Goal: Information Seeking & Learning: Learn about a topic

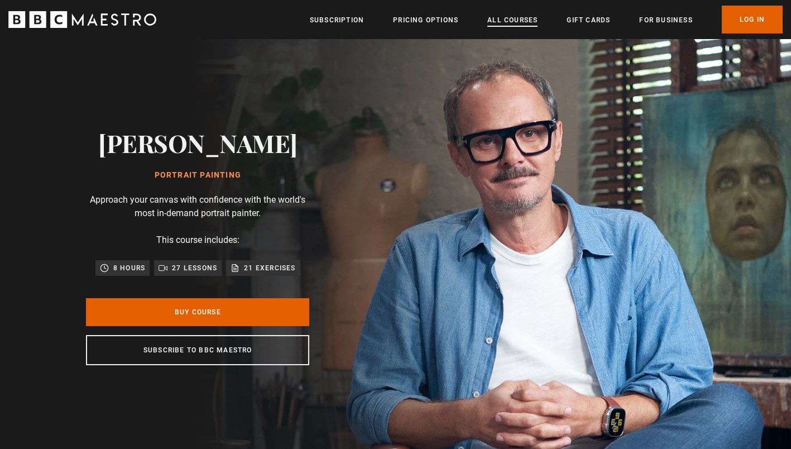
click at [523, 21] on link "All Courses" at bounding box center [513, 20] width 50 height 11
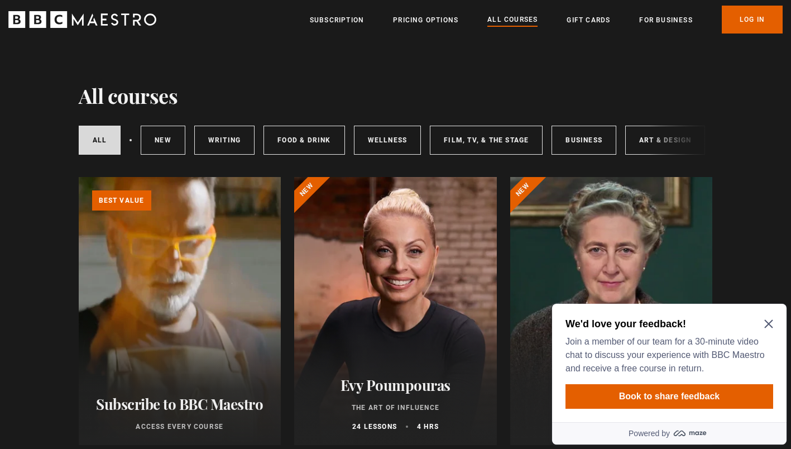
click at [396, 276] on div at bounding box center [395, 311] width 203 height 268
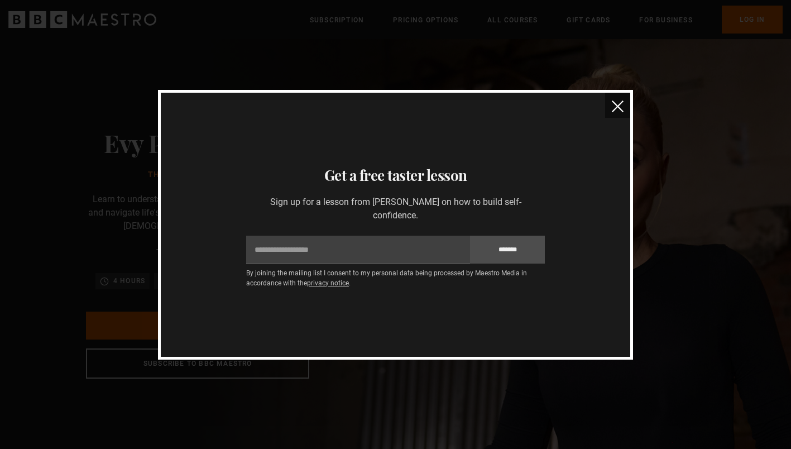
click at [619, 102] on img "close" at bounding box center [618, 107] width 12 height 12
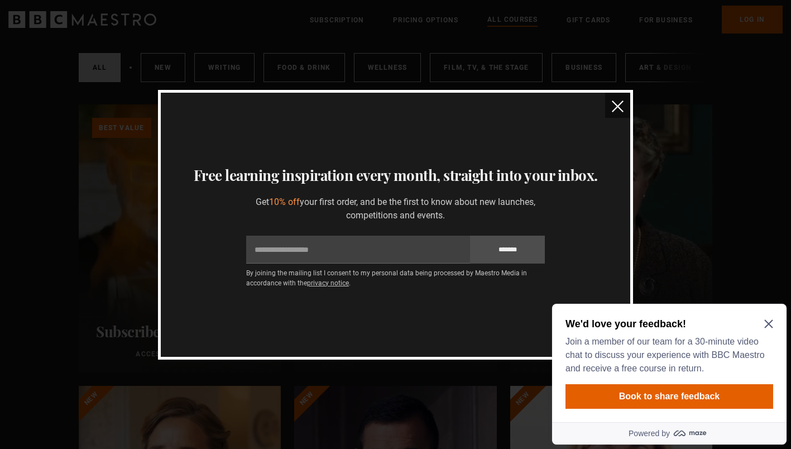
scroll to position [69, 0]
click at [618, 106] on img "close" at bounding box center [618, 107] width 12 height 12
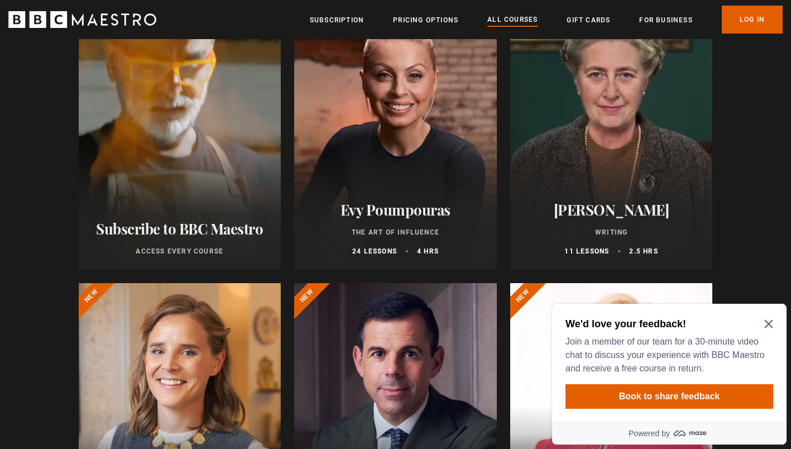
scroll to position [176, 0]
click at [599, 213] on h2 "[PERSON_NAME]" at bounding box center [612, 208] width 176 height 17
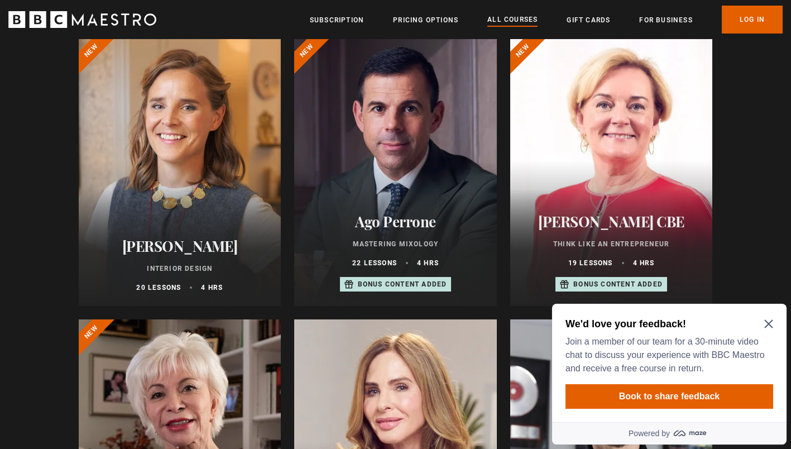
scroll to position [423, 0]
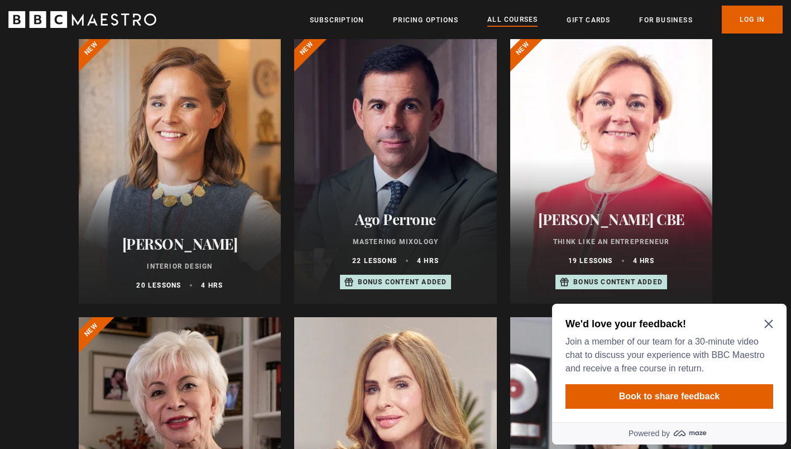
click at [606, 224] on h2 "[PERSON_NAME] CBE" at bounding box center [612, 219] width 176 height 17
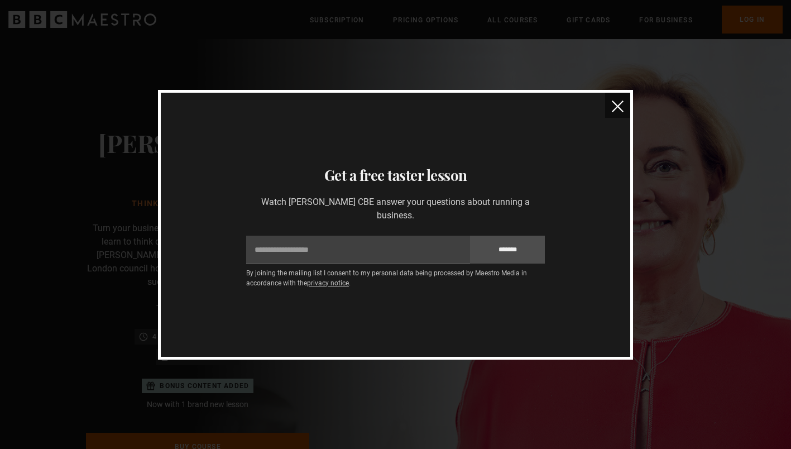
click at [614, 112] on img "close" at bounding box center [618, 107] width 12 height 12
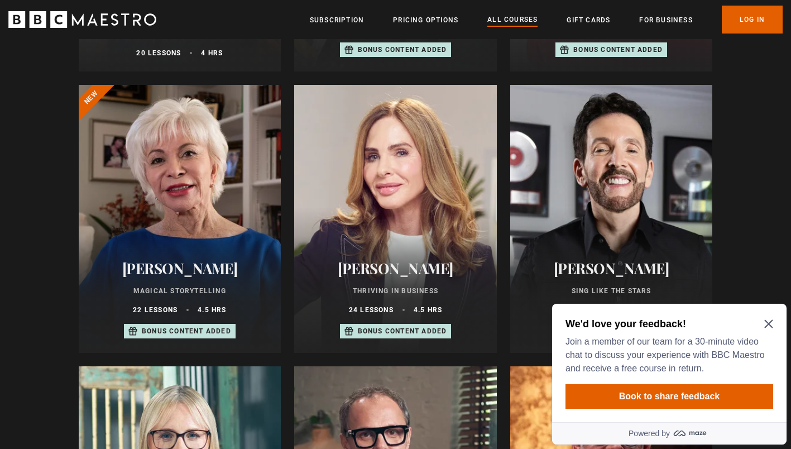
scroll to position [656, 0]
click at [395, 274] on h2 "[PERSON_NAME]" at bounding box center [396, 267] width 176 height 17
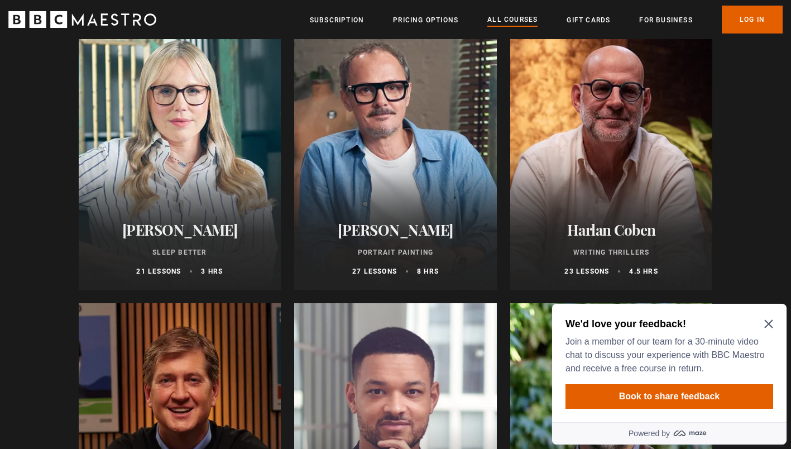
scroll to position [1001, 0]
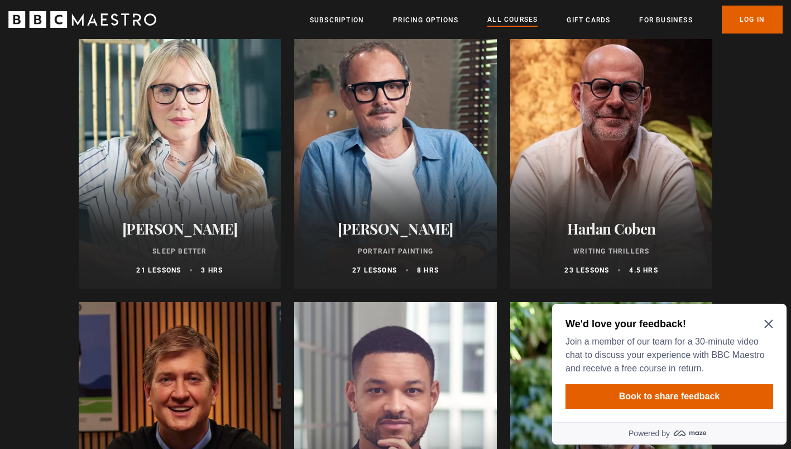
click at [770, 321] on icon "Close Maze Prompt" at bounding box center [769, 323] width 9 height 9
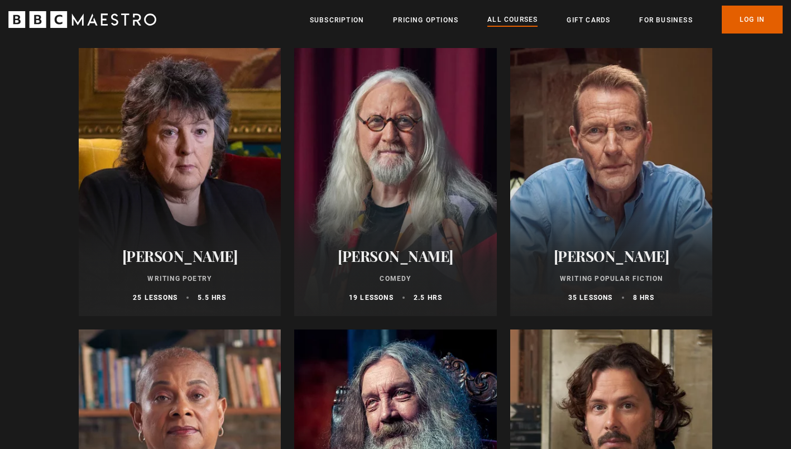
scroll to position [2663, 0]
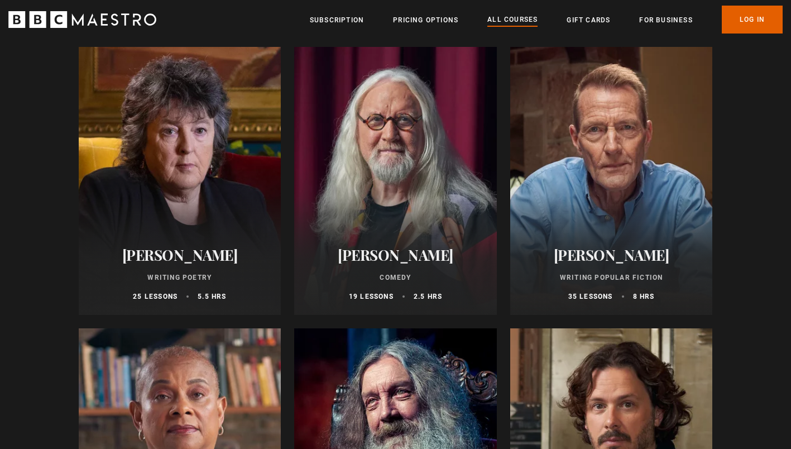
click at [402, 257] on h2 "Sir Billy Connolly" at bounding box center [396, 254] width 176 height 17
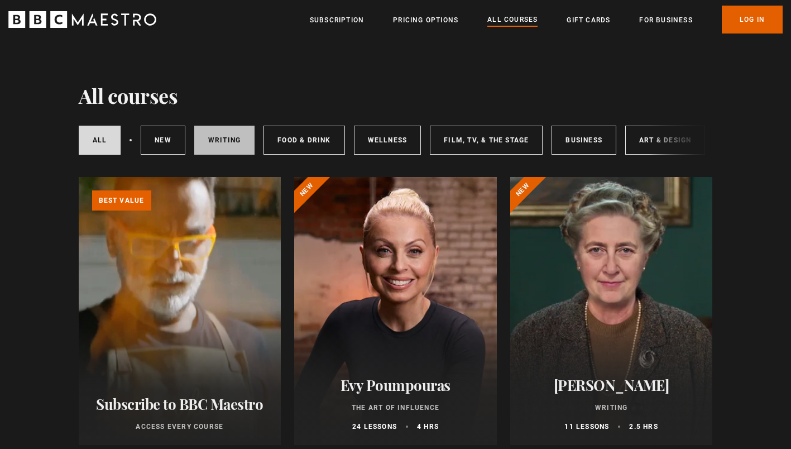
click at [216, 135] on link "Writing" at bounding box center [224, 140] width 60 height 29
